Goal: Task Accomplishment & Management: Use online tool/utility

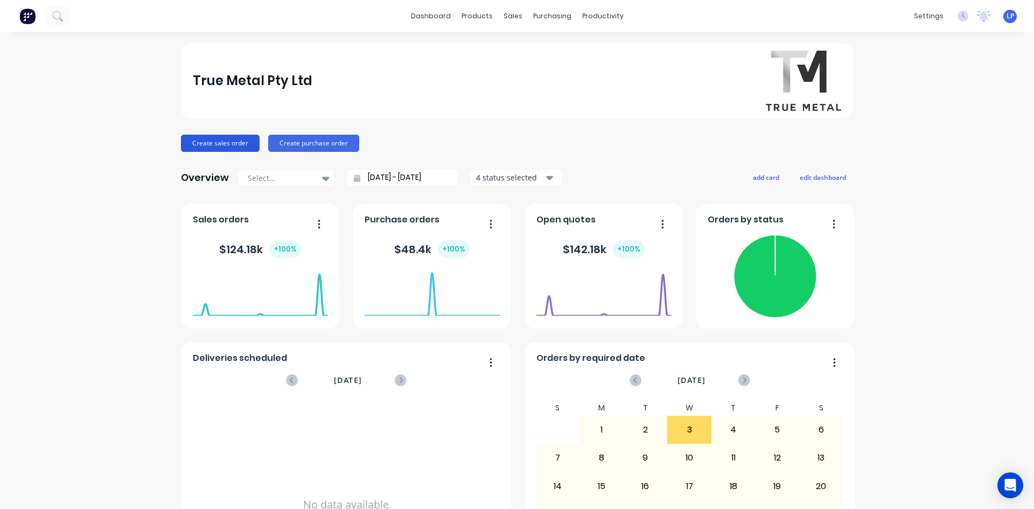
click at [235, 142] on button "Create sales order" at bounding box center [220, 143] width 79 height 17
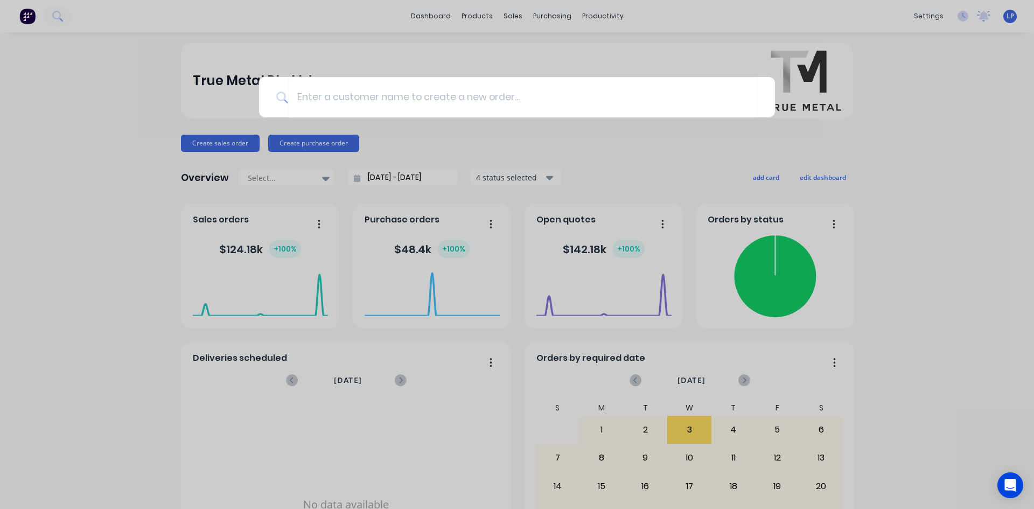
type input "2"
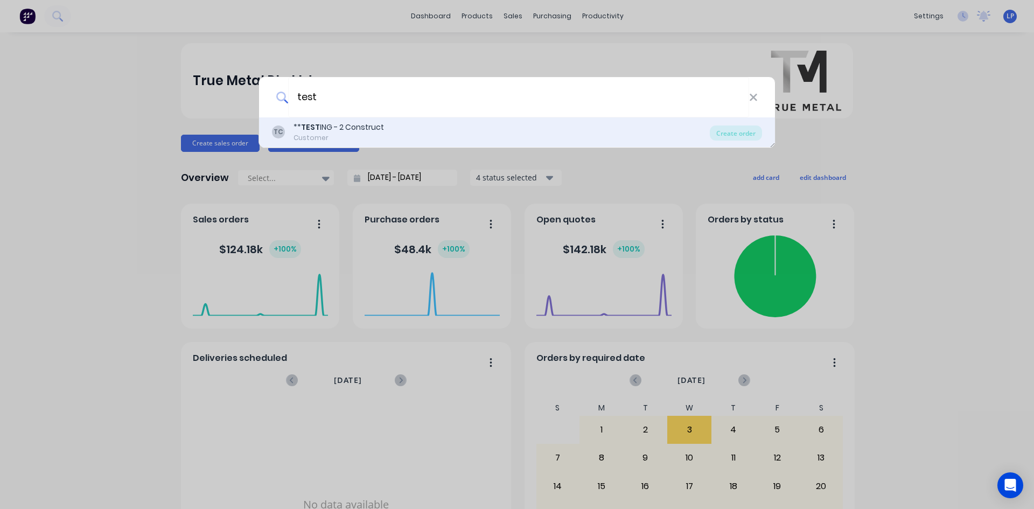
type input "test"
click at [328, 123] on div "** TEST ING - 2 Construct" at bounding box center [338, 127] width 90 height 11
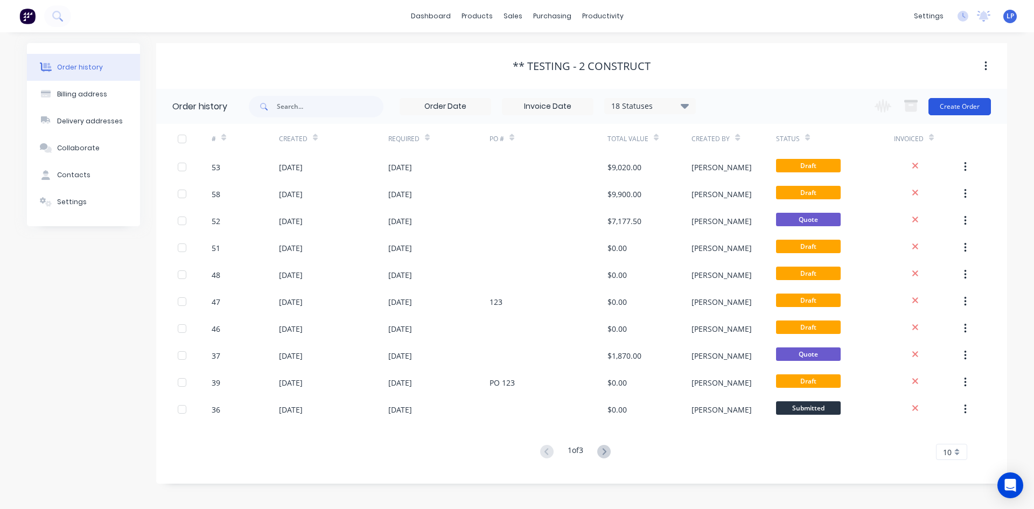
click at [965, 109] on button "Create Order" at bounding box center [959, 106] width 62 height 17
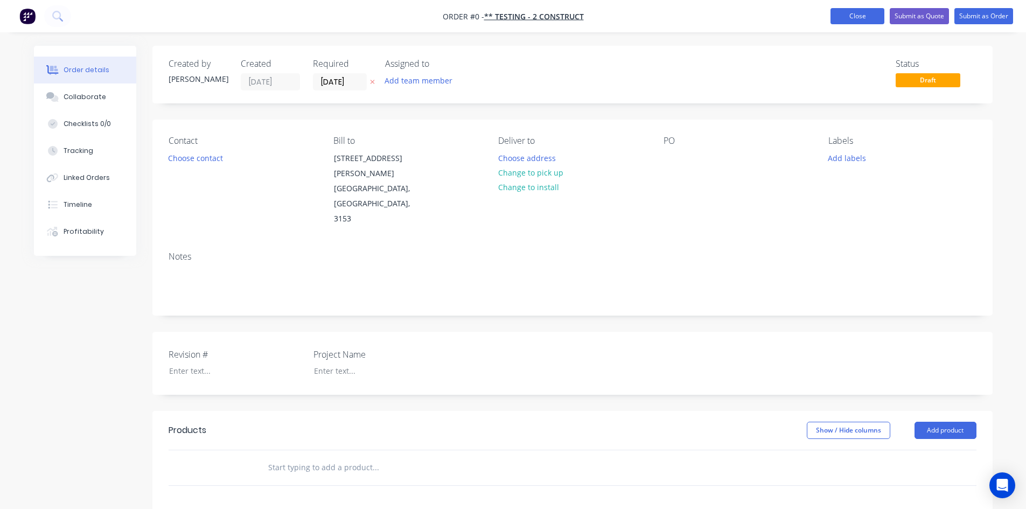
click at [867, 21] on button "Close" at bounding box center [857, 16] width 54 height 16
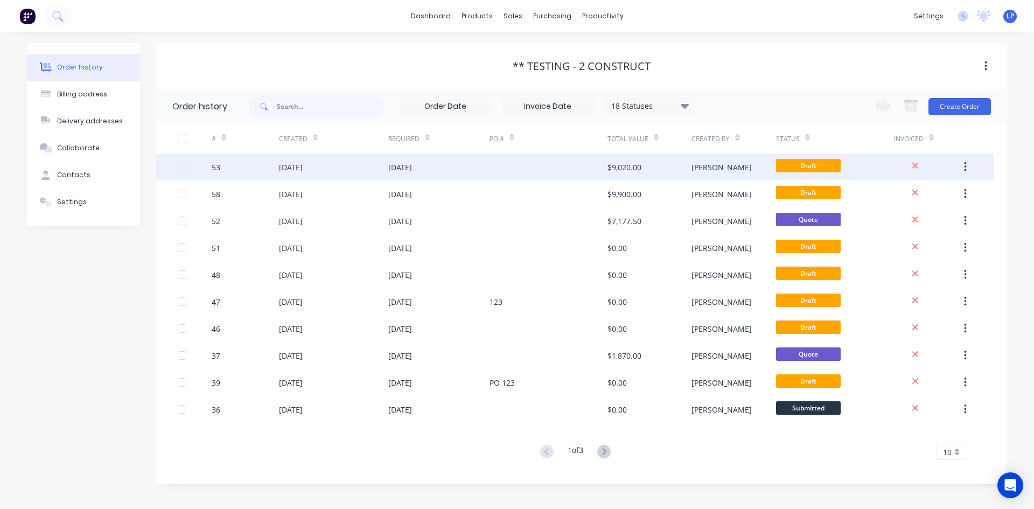
click at [326, 173] on div "[DATE]" at bounding box center [333, 166] width 109 height 27
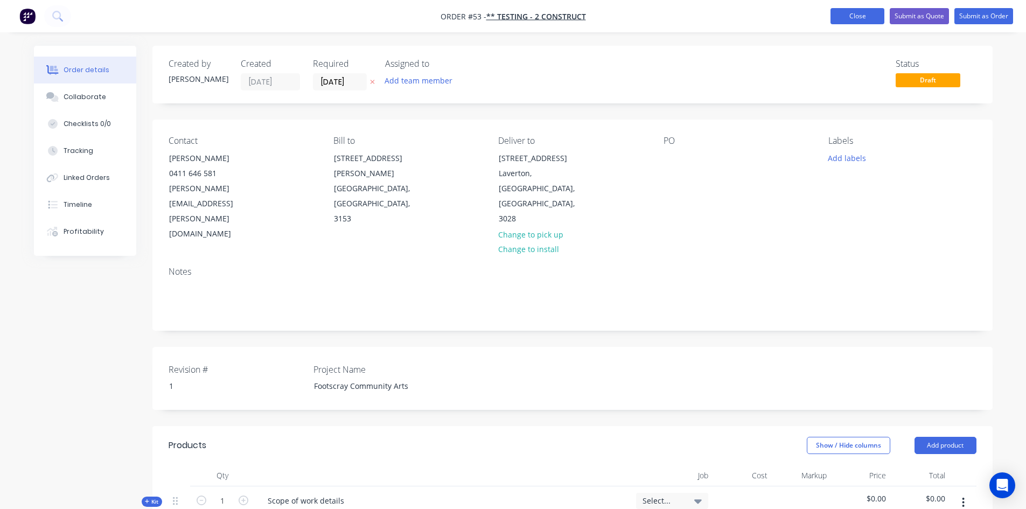
click at [833, 13] on button "Close" at bounding box center [857, 16] width 54 height 16
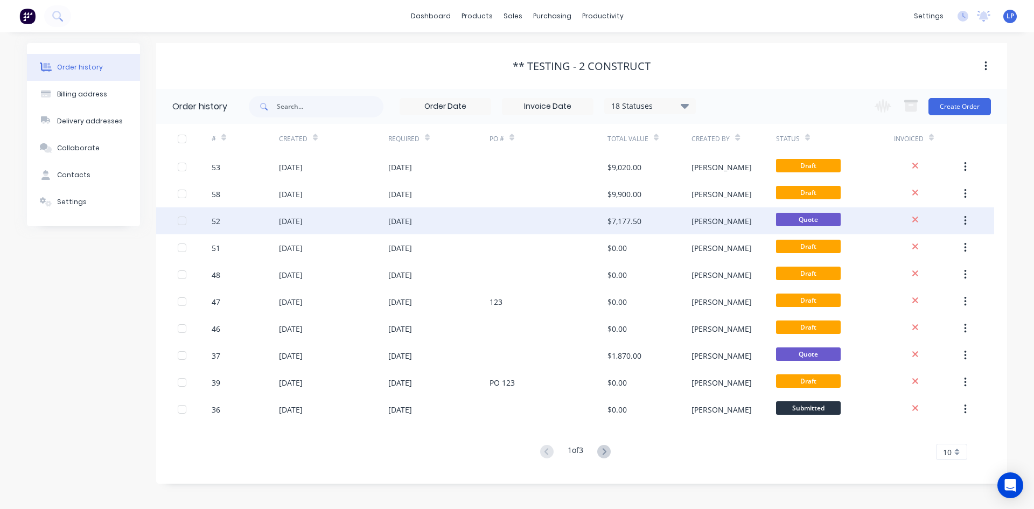
click at [526, 227] on div at bounding box center [548, 220] width 118 height 27
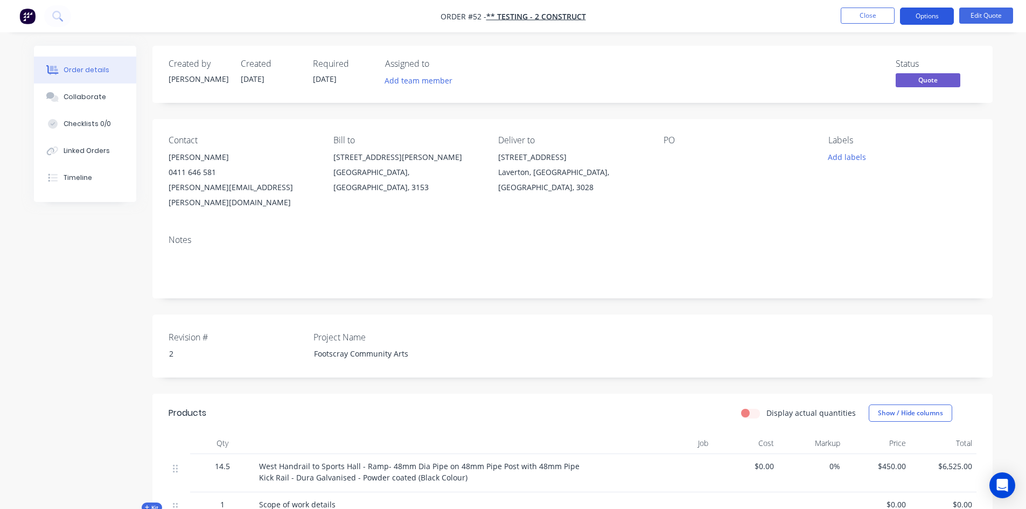
click at [936, 13] on button "Options" at bounding box center [927, 16] width 54 height 17
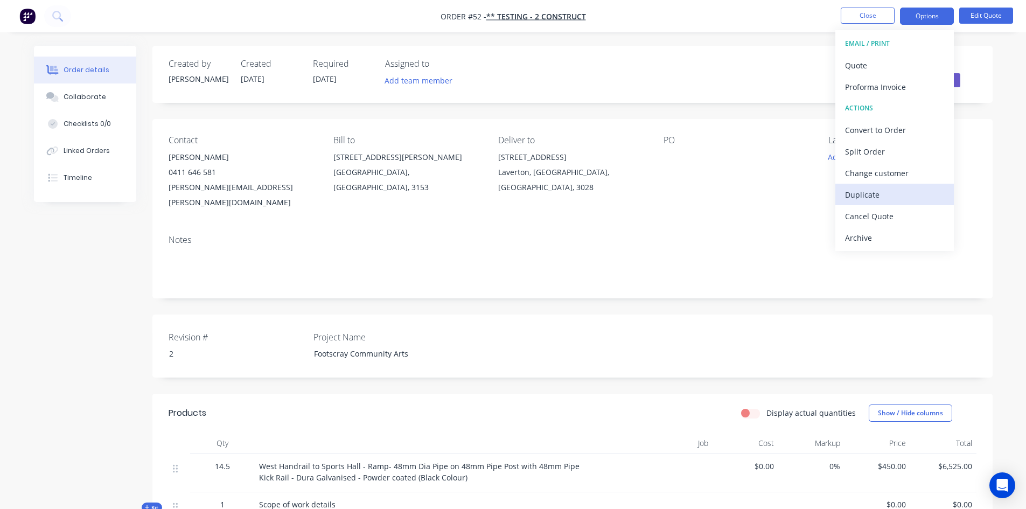
click at [880, 202] on div "Duplicate" at bounding box center [894, 195] width 99 height 16
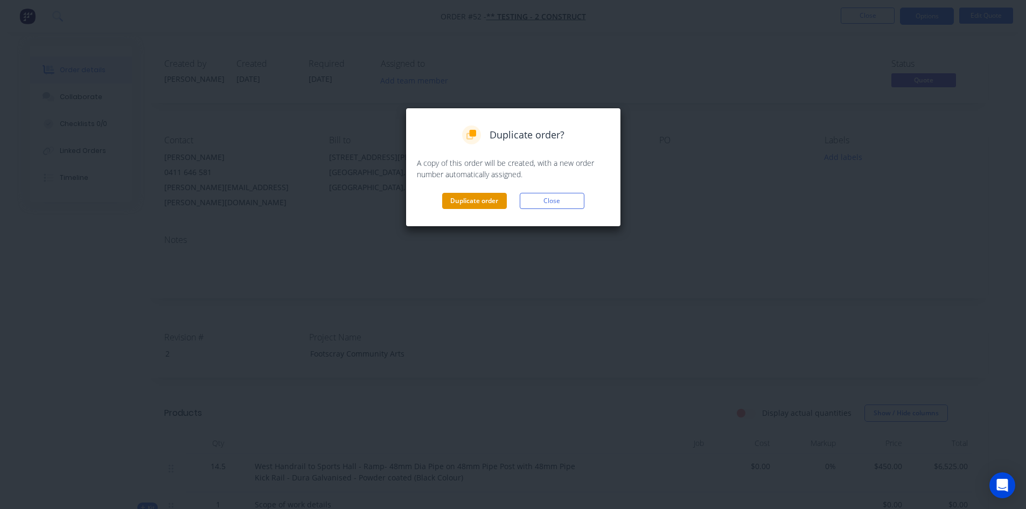
click at [467, 201] on button "Duplicate order" at bounding box center [474, 201] width 65 height 16
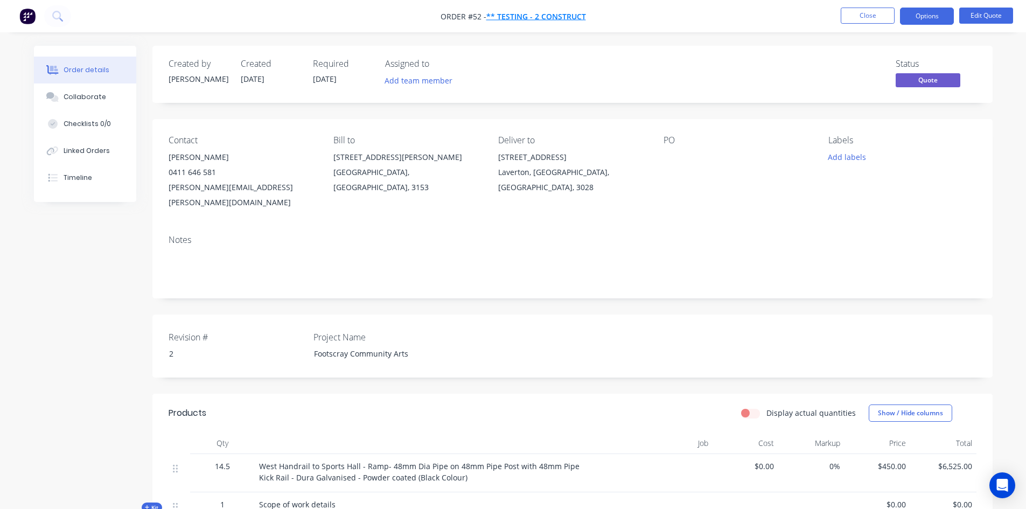
click at [515, 14] on span "** TESTING - 2 Construct" at bounding box center [536, 16] width 100 height 10
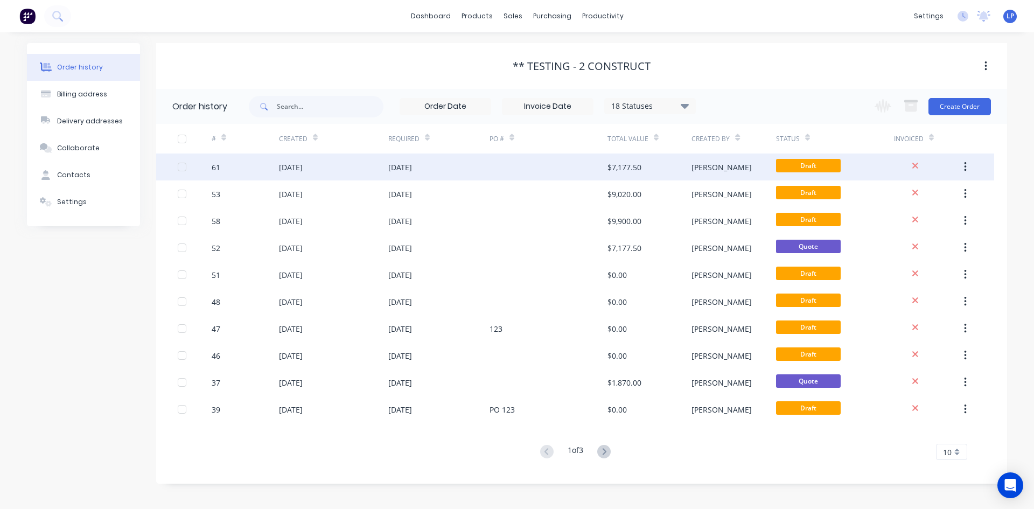
click at [377, 156] on div "[DATE]" at bounding box center [333, 166] width 109 height 27
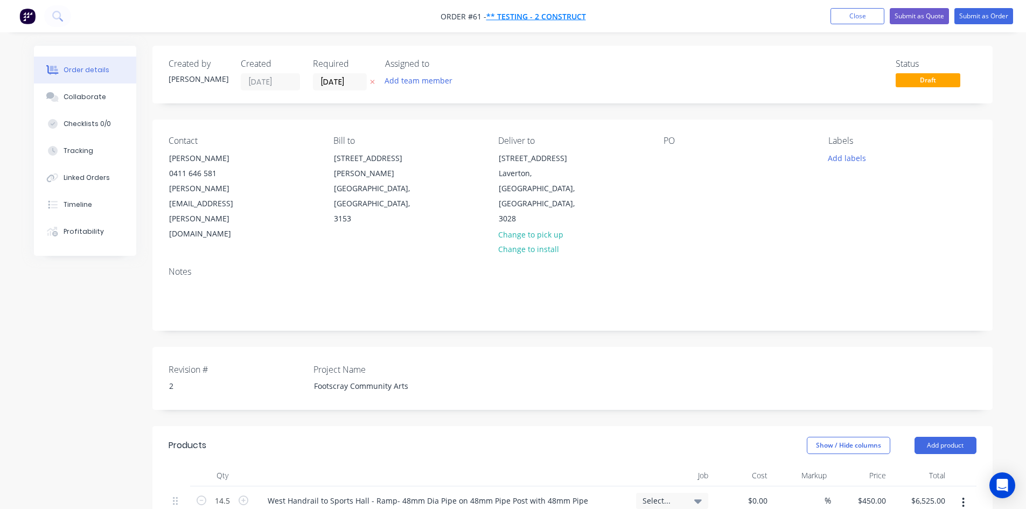
click at [515, 13] on span "** TESTING - 2 Construct" at bounding box center [536, 16] width 100 height 10
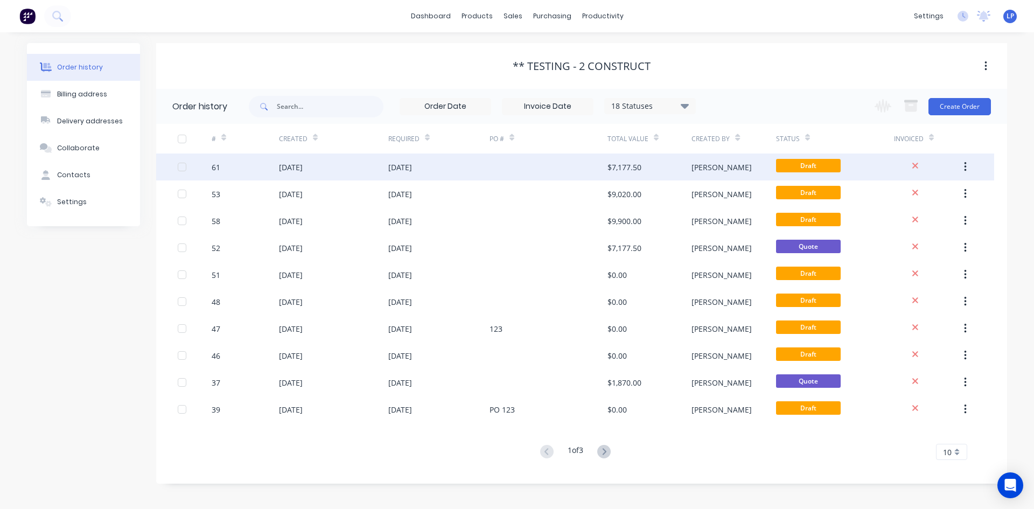
click at [378, 168] on div "[DATE]" at bounding box center [333, 166] width 109 height 27
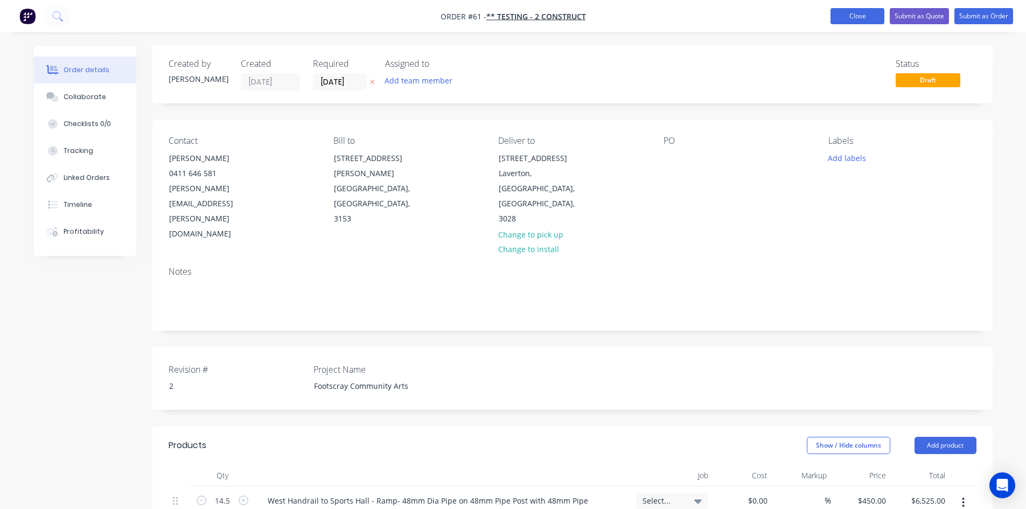
click at [860, 16] on button "Close" at bounding box center [857, 16] width 54 height 16
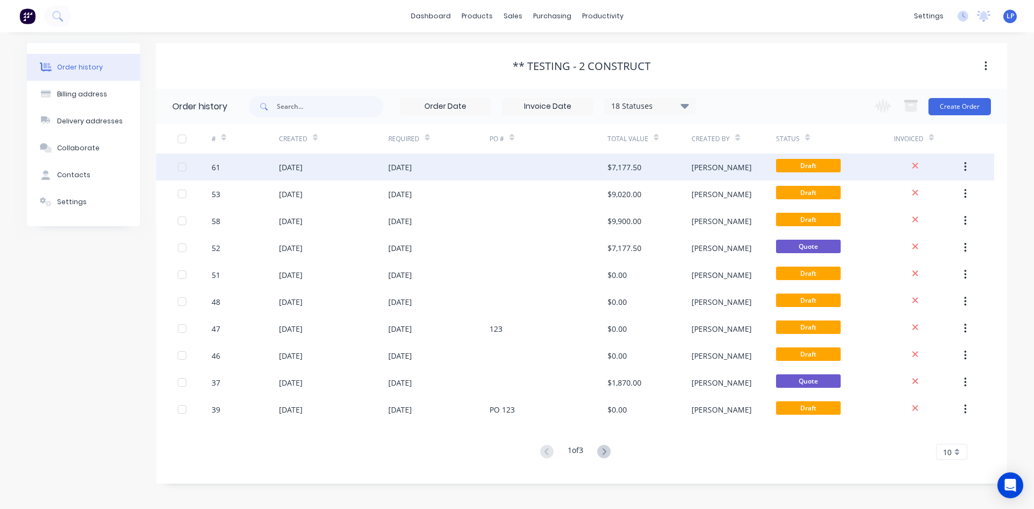
click at [964, 163] on icon "button" at bounding box center [965, 167] width 3 height 12
click at [915, 153] on div at bounding box center [927, 166] width 67 height 27
click at [967, 163] on button "button" at bounding box center [964, 166] width 25 height 19
click at [184, 166] on div at bounding box center [182, 167] width 22 height 22
click at [992, 62] on button "button" at bounding box center [985, 66] width 25 height 19
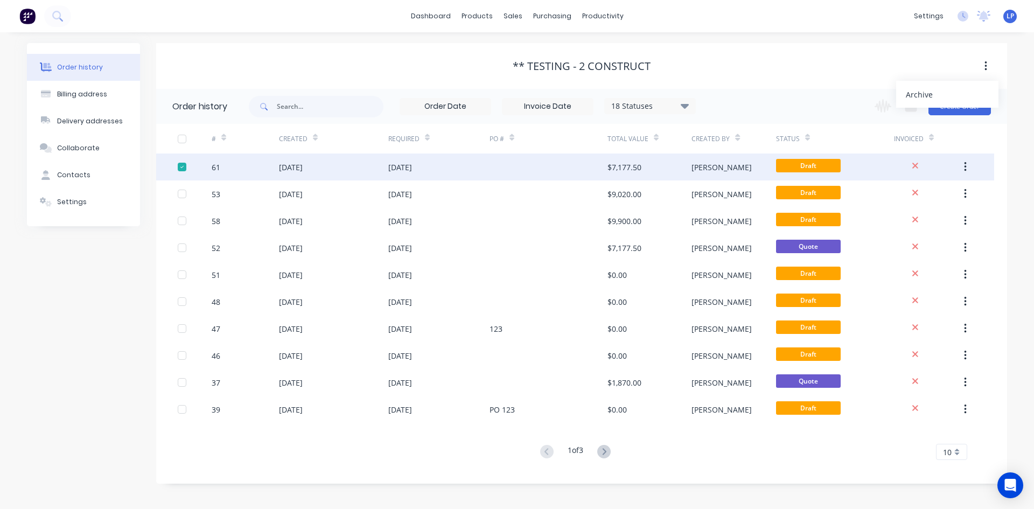
click at [992, 62] on button "button" at bounding box center [985, 66] width 25 height 19
click at [344, 65] on div "** TESTING - 2 Construct" at bounding box center [581, 66] width 851 height 13
click at [182, 165] on div at bounding box center [182, 167] width 22 height 22
